Goal: Navigation & Orientation: Find specific page/section

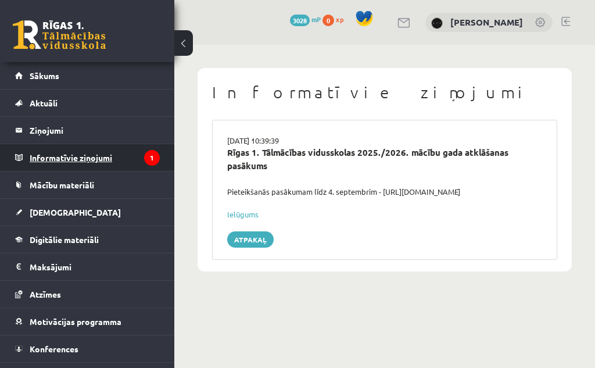
click at [122, 150] on legend "Informatīvie ziņojumi 1" at bounding box center [95, 157] width 130 height 27
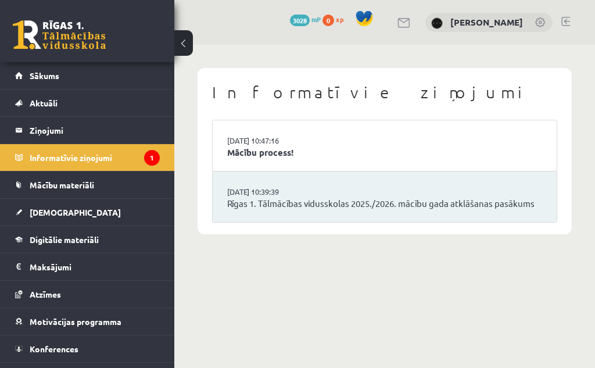
click at [252, 160] on li "27.08.2025 10:47:16 Mācību process!" at bounding box center [385, 145] width 344 height 51
click at [251, 153] on link "Mācību process!" at bounding box center [384, 152] width 315 height 13
click at [80, 81] on link "Sākums" at bounding box center [87, 75] width 145 height 27
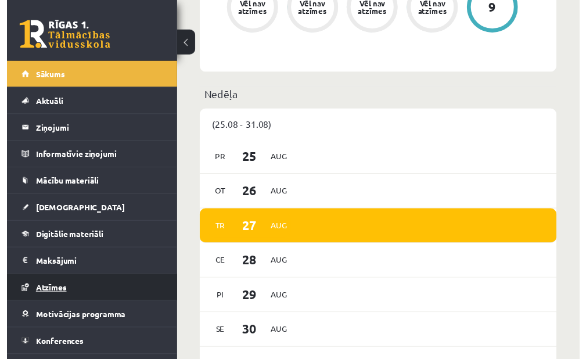
scroll to position [21, 0]
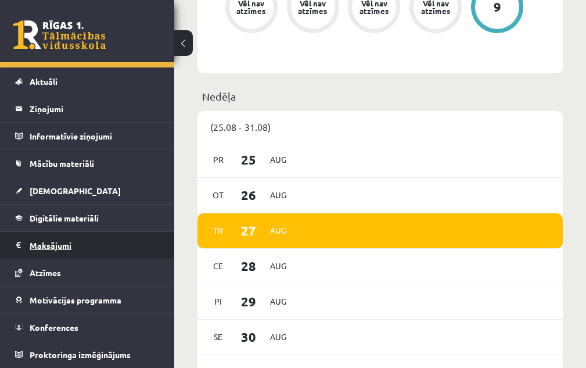
click at [91, 249] on legend "Maksājumi 0" at bounding box center [95, 245] width 130 height 27
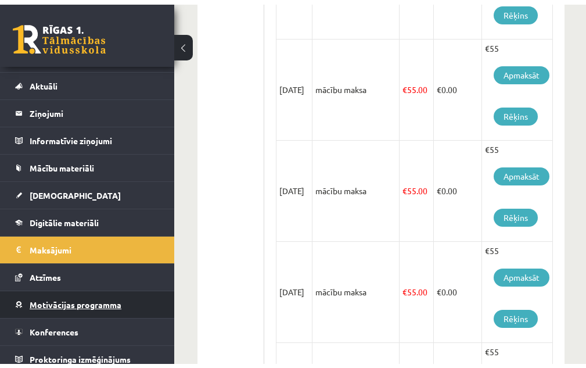
scroll to position [736, 0]
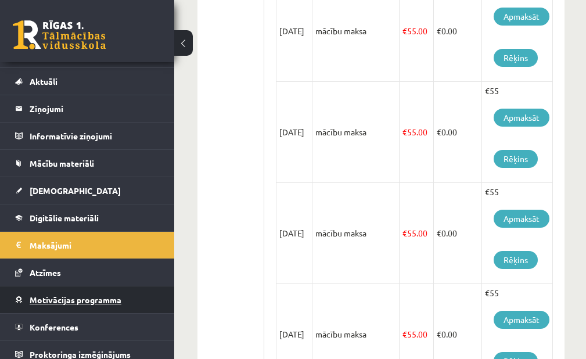
click at [99, 298] on span "Motivācijas programma" at bounding box center [76, 299] width 92 height 10
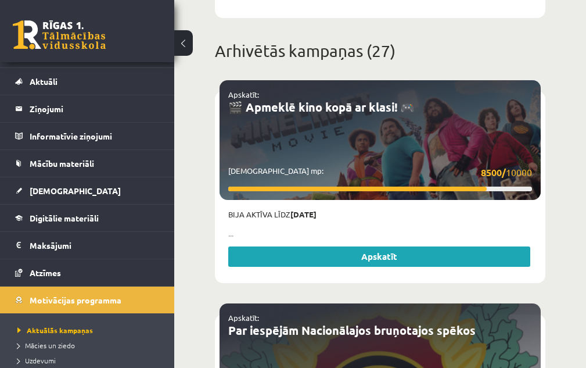
scroll to position [138, 0]
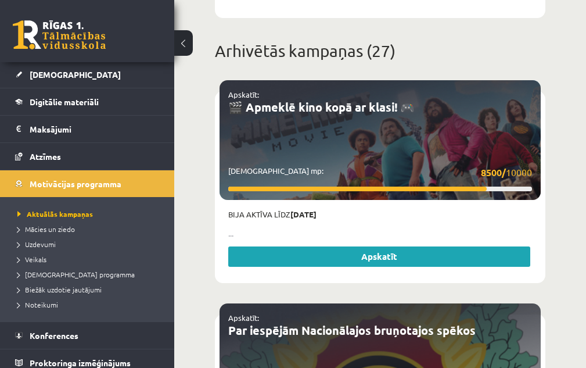
click at [37, 252] on li "Veikals" at bounding box center [89, 258] width 145 height 15
click at [38, 260] on span "Veikals" at bounding box center [34, 258] width 34 height 9
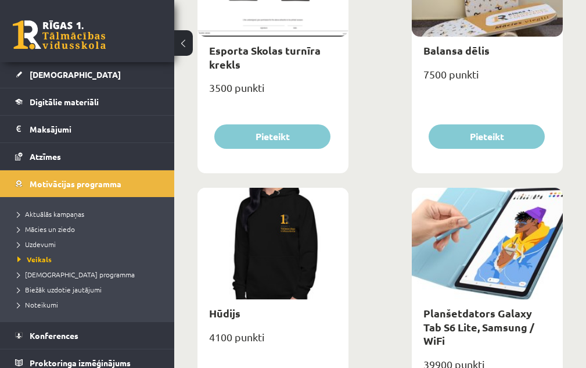
scroll to position [1510, 0]
